Goal: Task Accomplishment & Management: Manage account settings

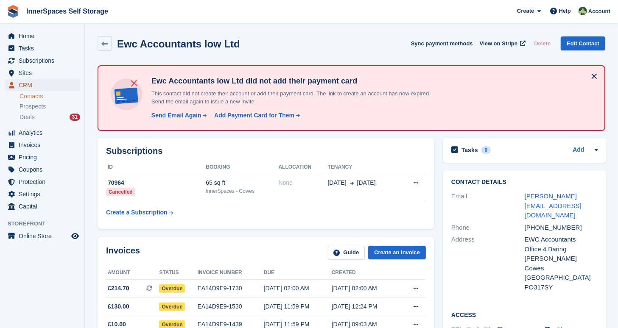
click at [46, 85] on span "CRM" at bounding box center [44, 85] width 51 height 12
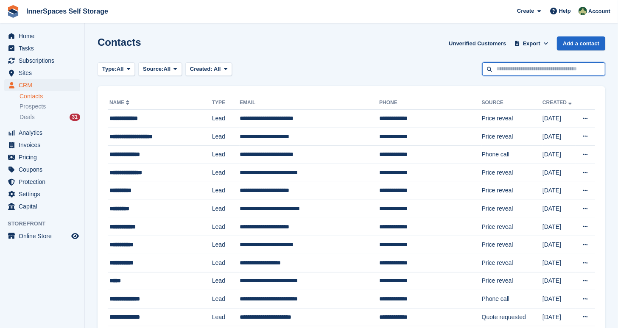
click at [522, 71] on input "text" at bounding box center [543, 69] width 123 height 14
type input "****"
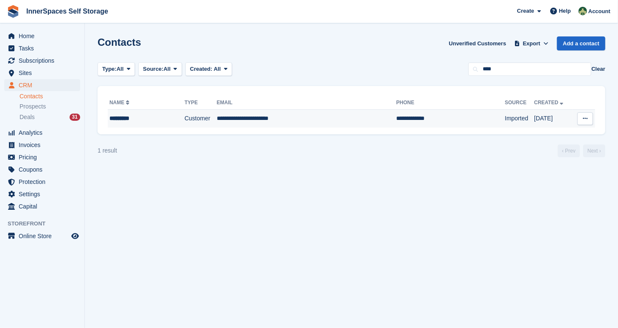
click at [212, 120] on td "Customer" at bounding box center [200, 119] width 32 height 18
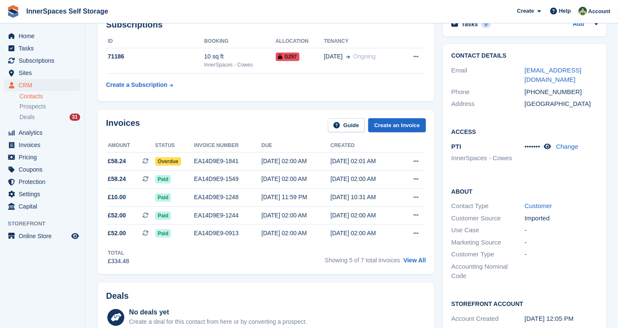
scroll to position [115, 0]
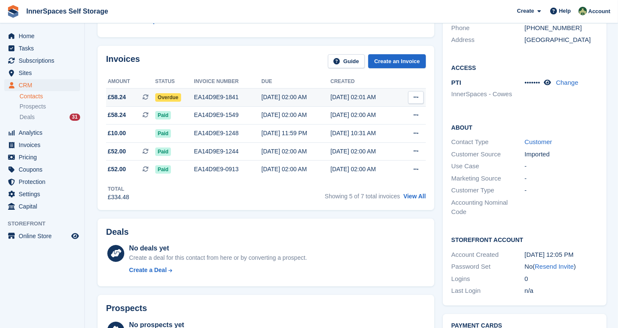
click at [244, 96] on div "EA14D9E9-1841" at bounding box center [227, 97] width 67 height 9
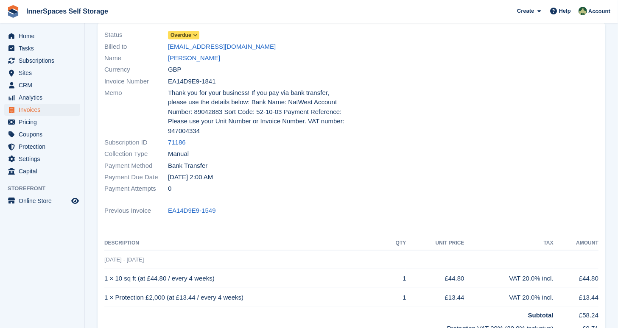
scroll to position [25, 0]
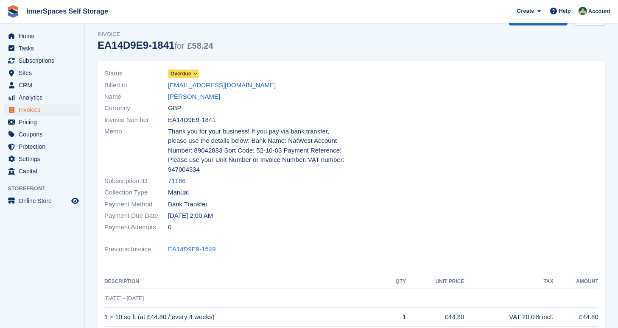
click at [194, 72] on icon at bounding box center [195, 73] width 5 height 5
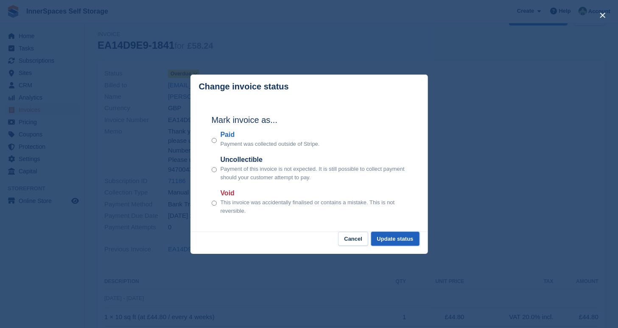
click at [404, 236] on button "Update status" at bounding box center [395, 239] width 48 height 14
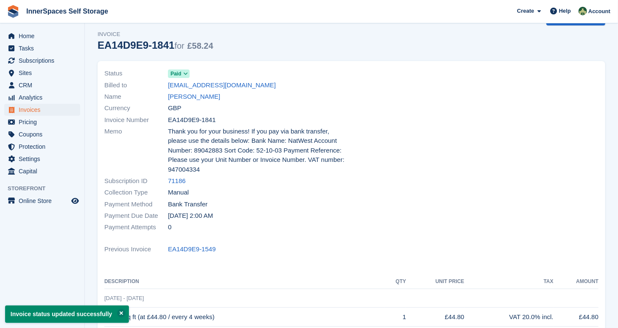
scroll to position [0, 0]
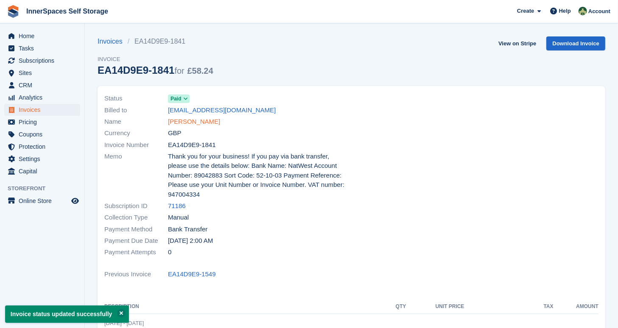
click at [187, 122] on link "[PERSON_NAME]" at bounding box center [194, 122] width 52 height 10
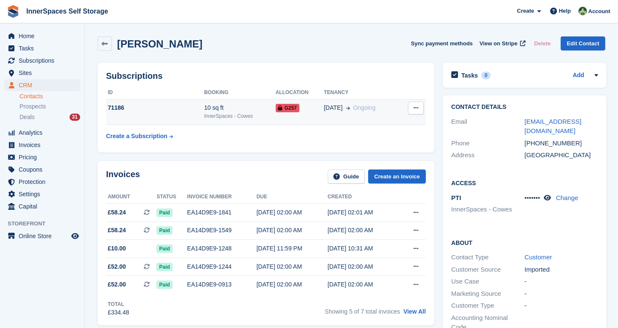
click at [414, 107] on icon at bounding box center [415, 108] width 5 height 6
click at [303, 115] on td "G257" at bounding box center [300, 112] width 48 height 26
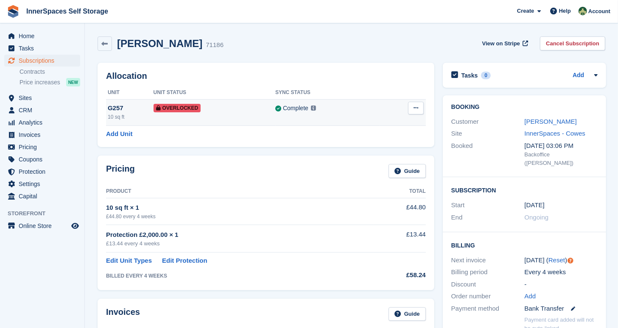
click at [416, 108] on icon at bounding box center [415, 108] width 5 height 6
click at [385, 121] on p "Remove Overlock" at bounding box center [383, 124] width 74 height 11
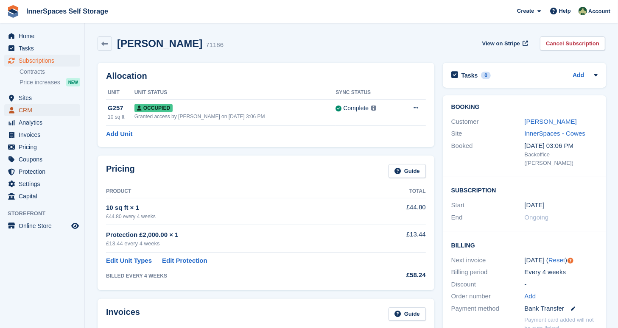
click at [39, 110] on span "CRM" at bounding box center [44, 110] width 51 height 12
